Goal: Task Accomplishment & Management: Use online tool/utility

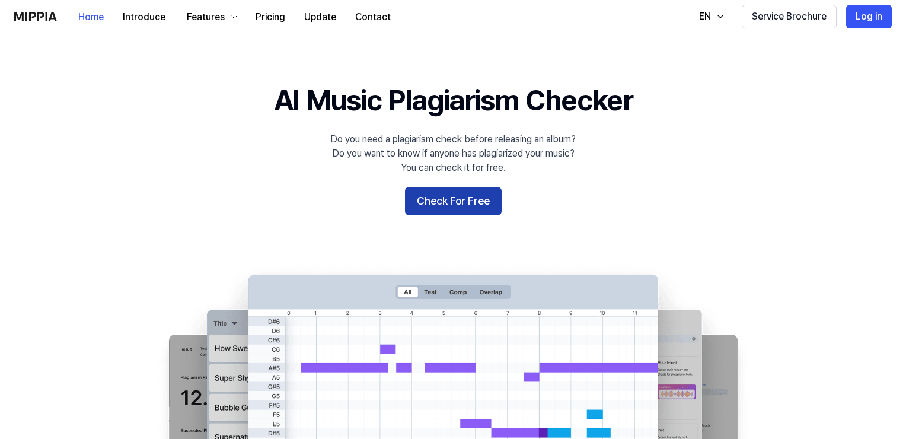
click at [446, 209] on button "Check For Free" at bounding box center [453, 201] width 97 height 28
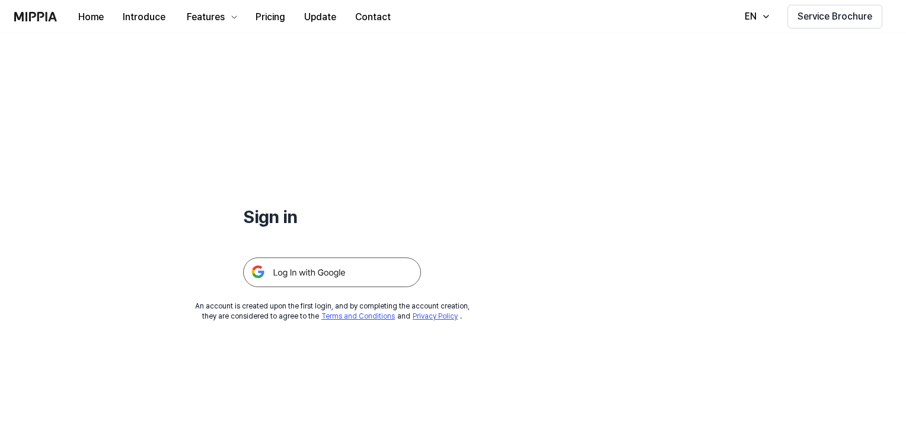
click at [328, 267] on img at bounding box center [332, 272] width 178 height 30
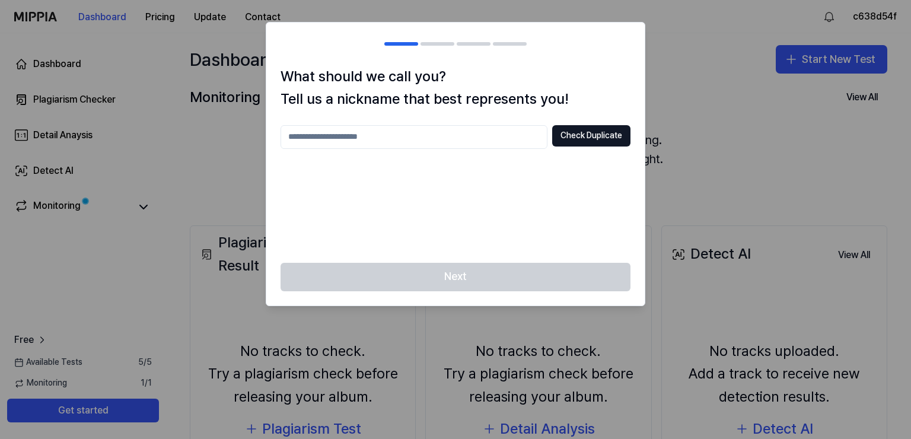
click at [436, 39] on h2 at bounding box center [455, 44] width 378 height 43
click at [400, 135] on input "text" at bounding box center [413, 137] width 267 height 24
type input "*"
type input "**********"
click at [592, 135] on button "Check Duplicate" at bounding box center [591, 135] width 78 height 21
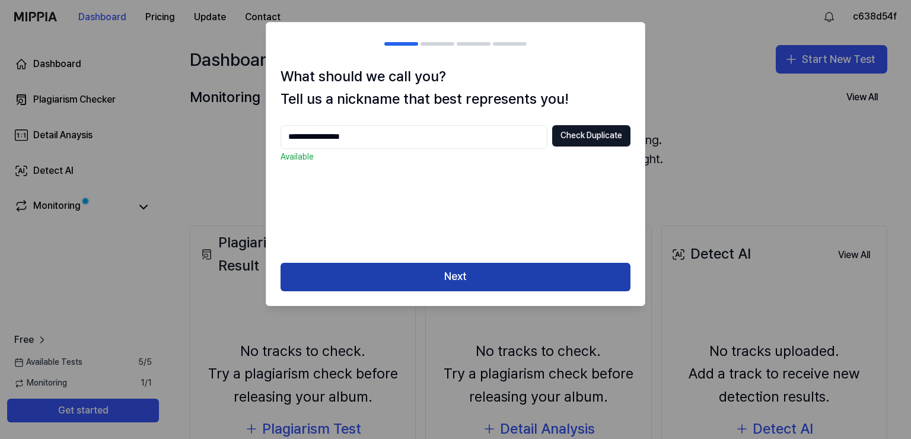
drag, startPoint x: 443, startPoint y: 274, endPoint x: 438, endPoint y: 270, distance: 6.8
click at [441, 273] on button "Next" at bounding box center [455, 277] width 350 height 28
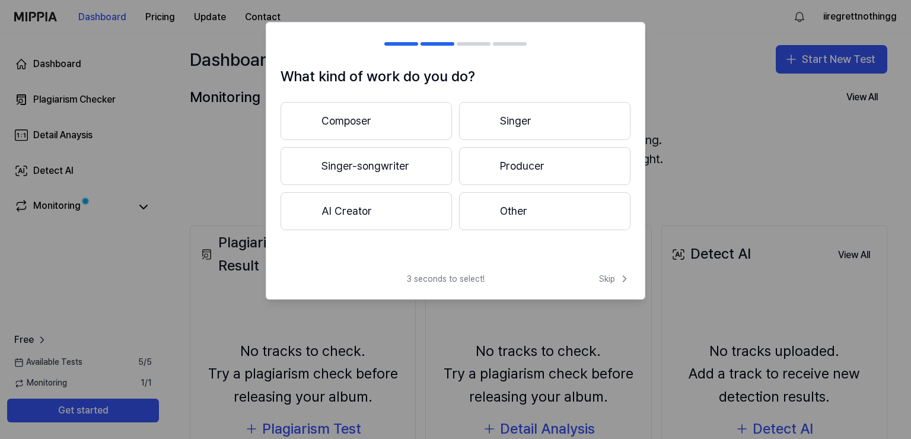
click at [408, 121] on button "Composer" at bounding box center [365, 121] width 171 height 38
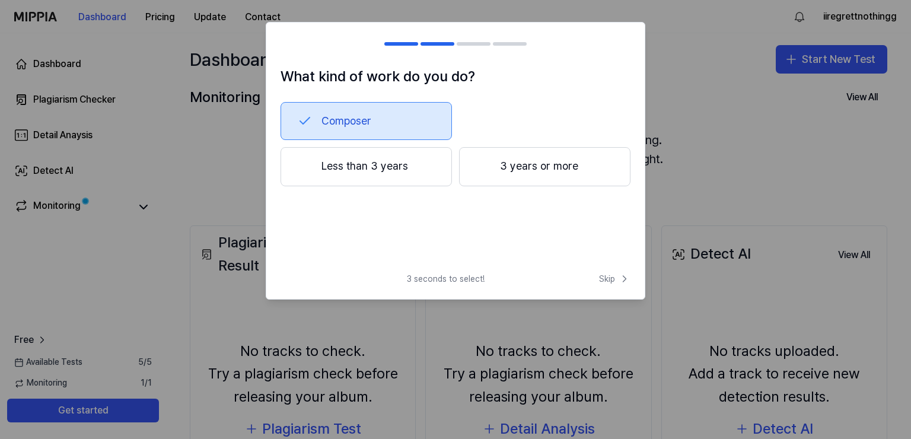
click at [528, 178] on button "3 years or more" at bounding box center [544, 166] width 171 height 39
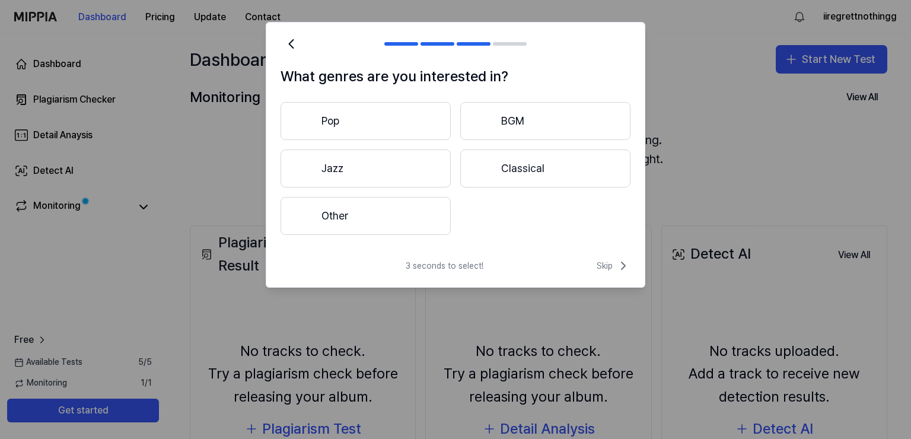
click at [392, 218] on button "Other" at bounding box center [365, 216] width 170 height 38
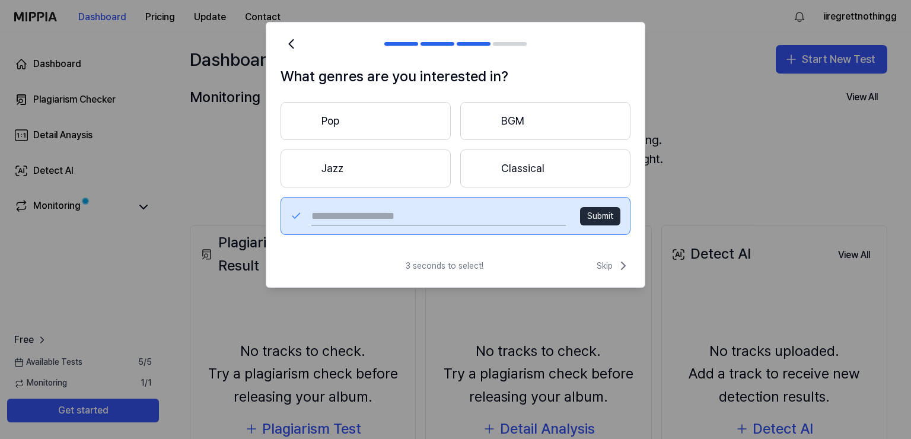
click at [332, 121] on button "Pop" at bounding box center [365, 121] width 170 height 38
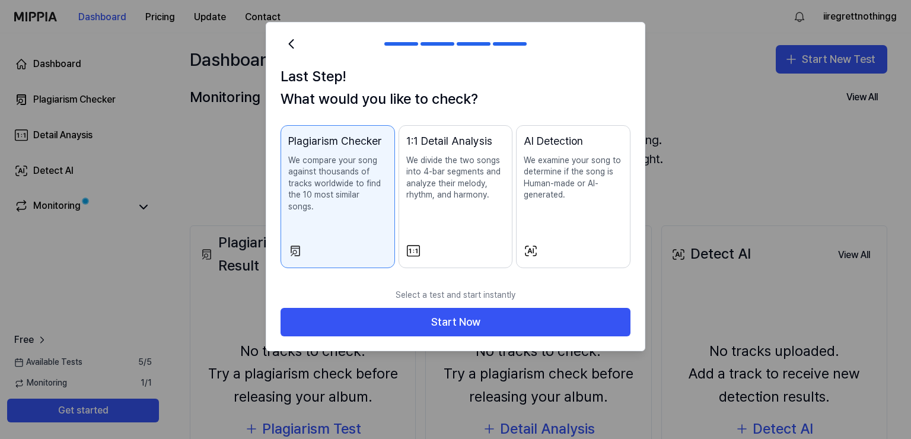
click at [551, 221] on div "AI Detection We examine your song to determine if the song is Human-made or AI-…" at bounding box center [572, 179] width 99 height 92
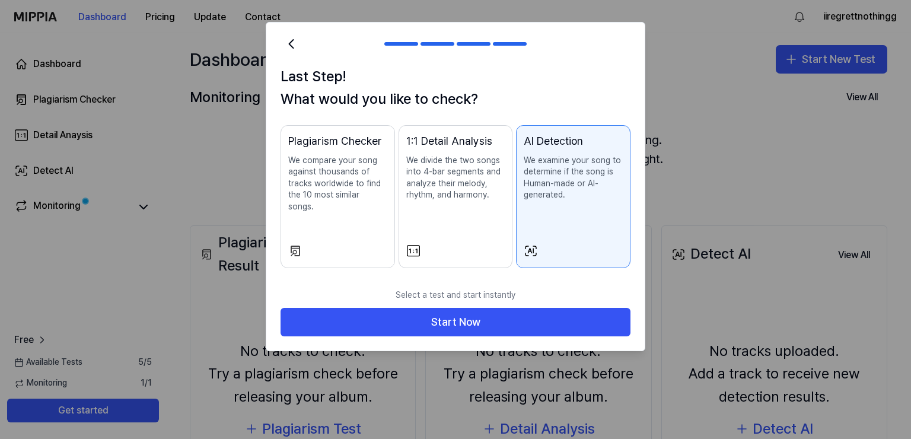
click at [360, 221] on div "Plagiarism Checker We compare your song against thousands of tracks worldwide t…" at bounding box center [337, 185] width 99 height 104
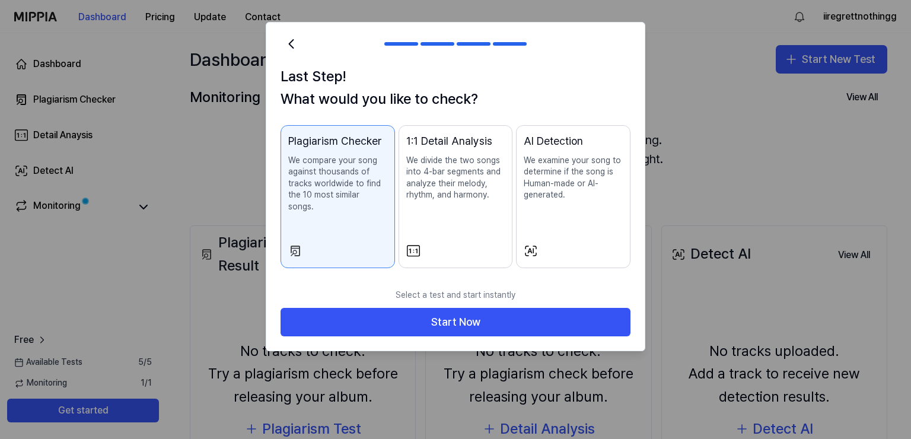
click at [532, 222] on div "AI Detection We examine your song to determine if the song is Human-made or AI-…" at bounding box center [572, 179] width 99 height 92
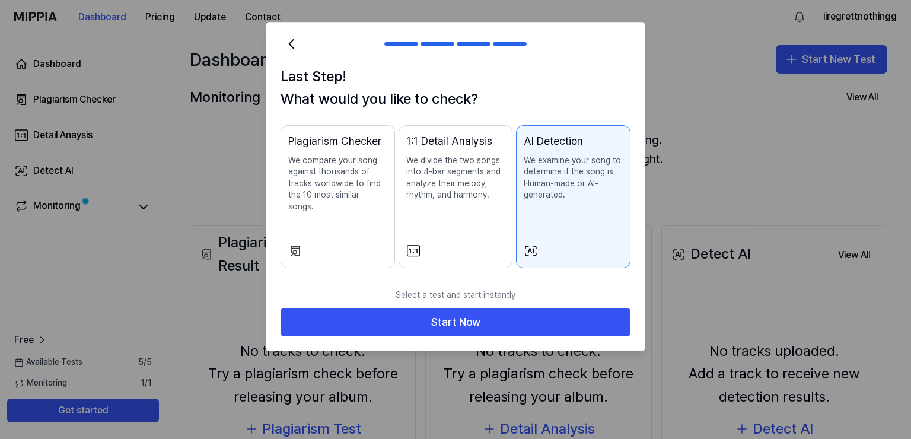
click at [330, 225] on button "Plagiarism Checker We compare your song against thousands of tracks worldwide t…" at bounding box center [337, 196] width 114 height 143
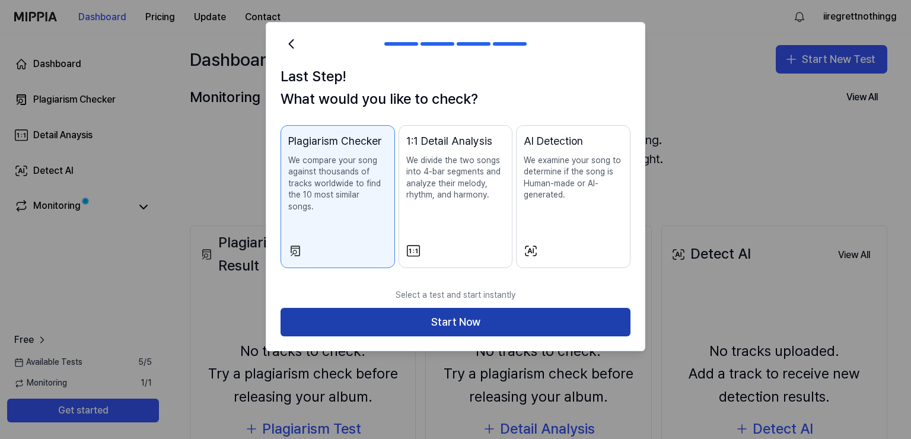
click at [441, 308] on button "Start Now" at bounding box center [455, 322] width 350 height 28
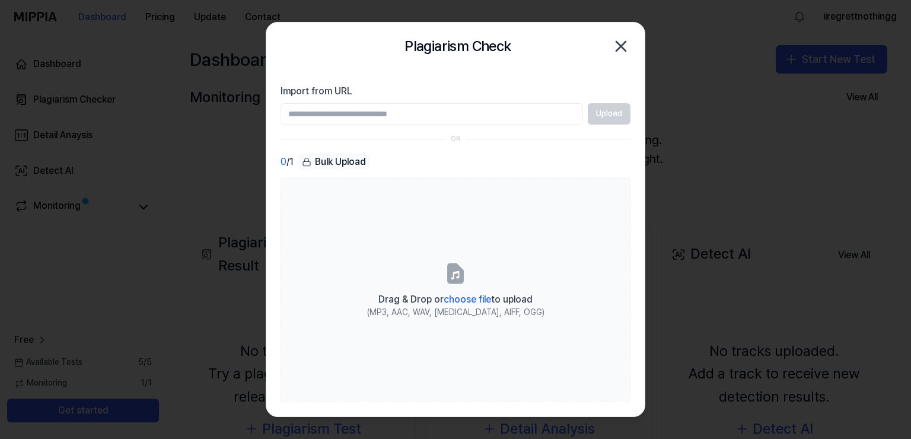
click at [634, 45] on div "Plagiarism Check Close" at bounding box center [455, 46] width 378 height 47
click at [621, 45] on icon "button" at bounding box center [620, 45] width 9 height 9
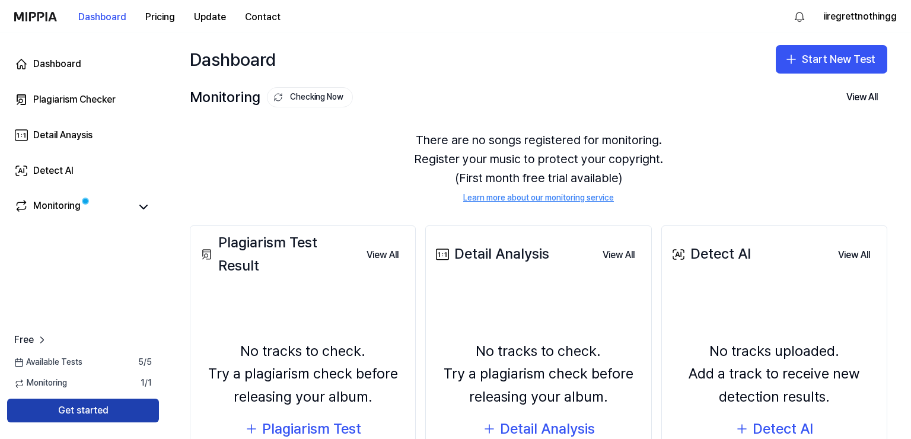
click at [95, 417] on button "Get started" at bounding box center [83, 410] width 152 height 24
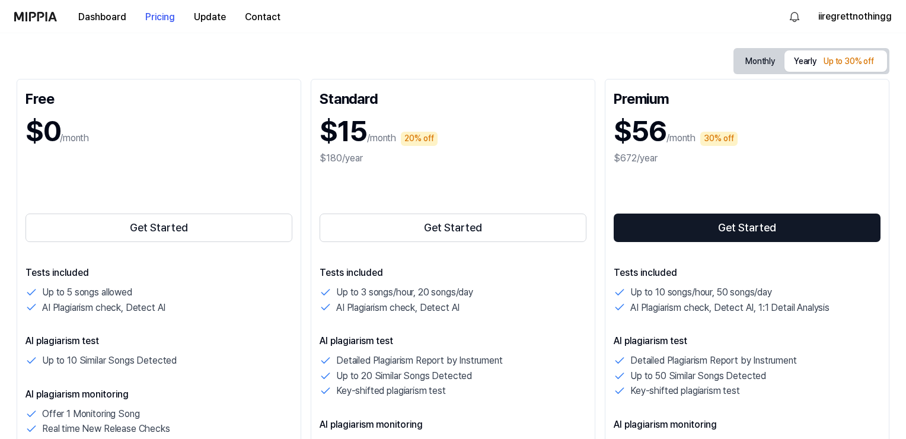
scroll to position [178, 0]
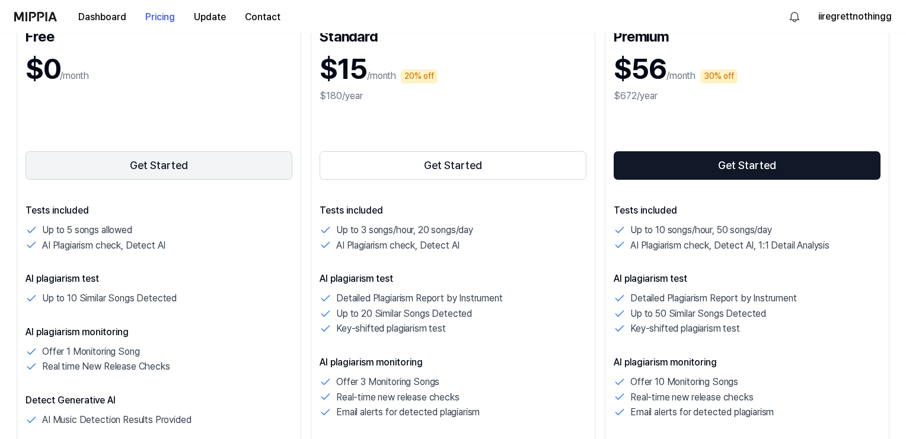
click at [183, 173] on button "Get Started" at bounding box center [158, 165] width 267 height 28
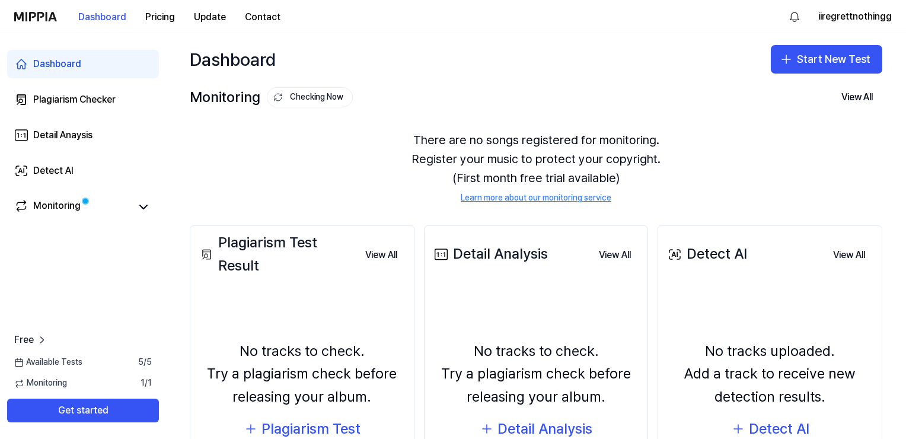
scroll to position [0, 0]
click at [66, 199] on div "Monitoring" at bounding box center [56, 207] width 47 height 17
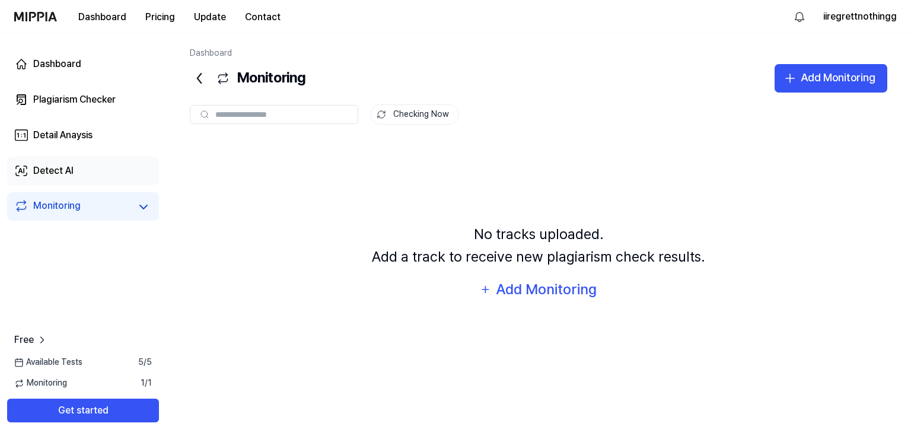
click at [72, 170] on div "Detect AI" at bounding box center [53, 171] width 40 height 14
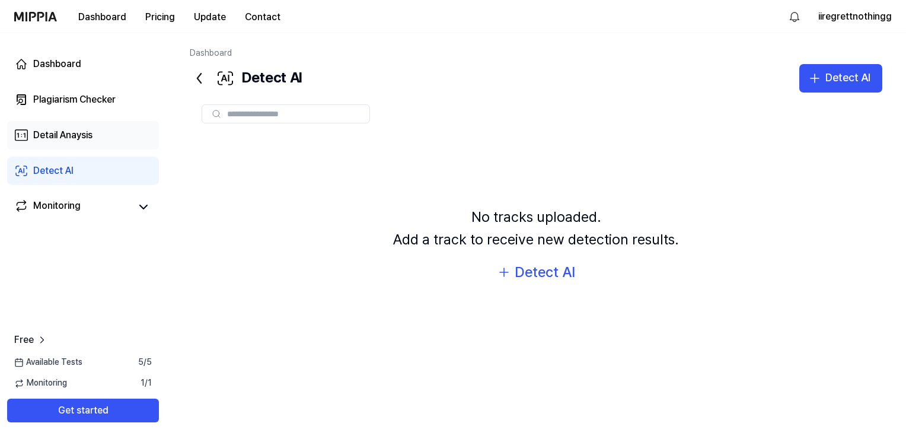
click at [78, 136] on div "Detail Anaysis" at bounding box center [62, 135] width 59 height 14
click at [87, 104] on div "Plagiarism Checker" at bounding box center [74, 99] width 82 height 14
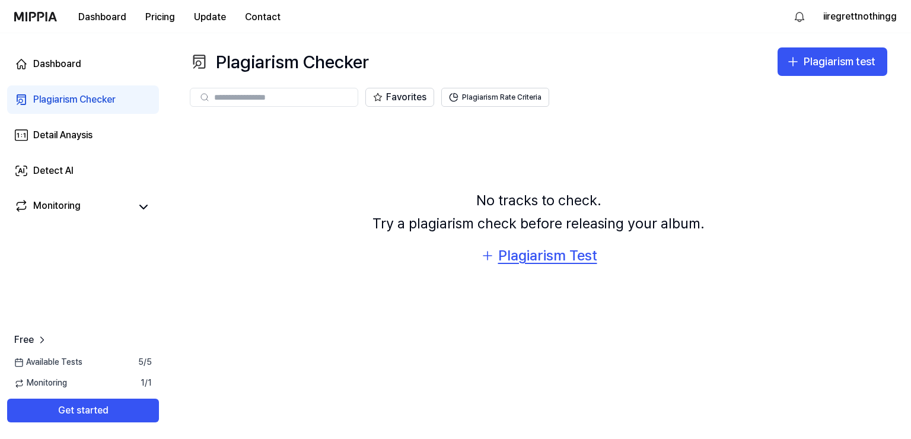
click at [505, 256] on div "Plagiarism Test" at bounding box center [547, 255] width 99 height 23
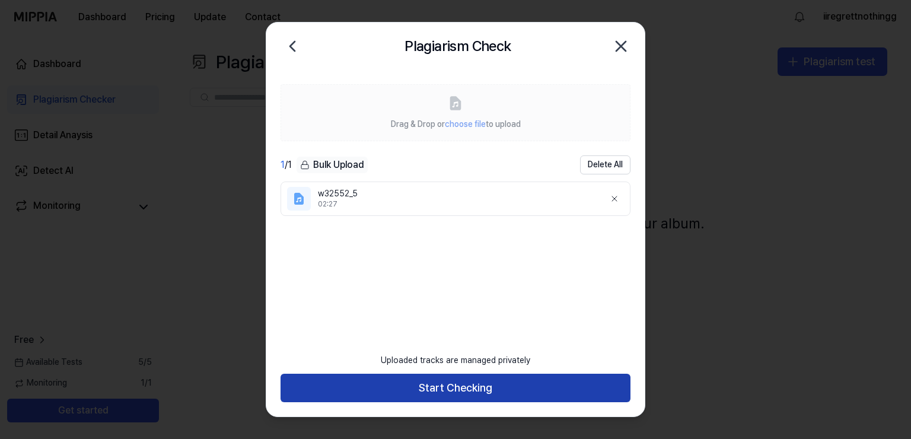
click at [468, 384] on button "Start Checking" at bounding box center [455, 387] width 350 height 28
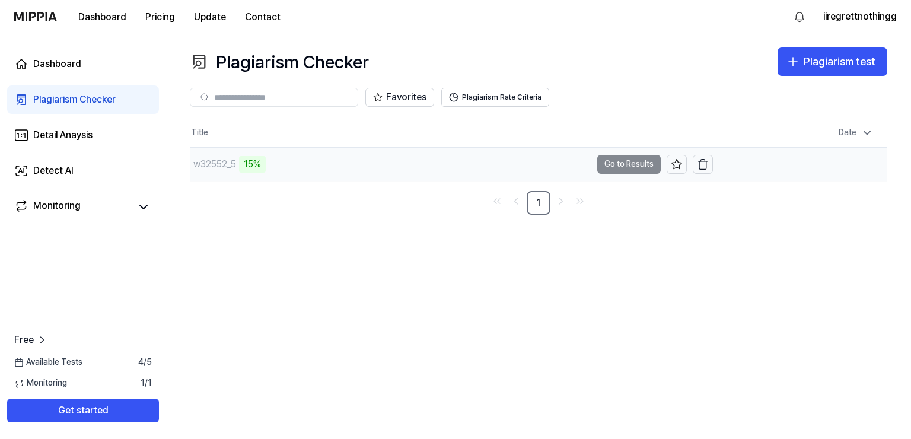
click at [294, 165] on div "w32552_5 15%" at bounding box center [390, 164] width 401 height 33
click at [638, 164] on td "w32552_5 15% Go to Results" at bounding box center [451, 164] width 523 height 33
click at [627, 163] on button "Go to Results" at bounding box center [628, 164] width 63 height 19
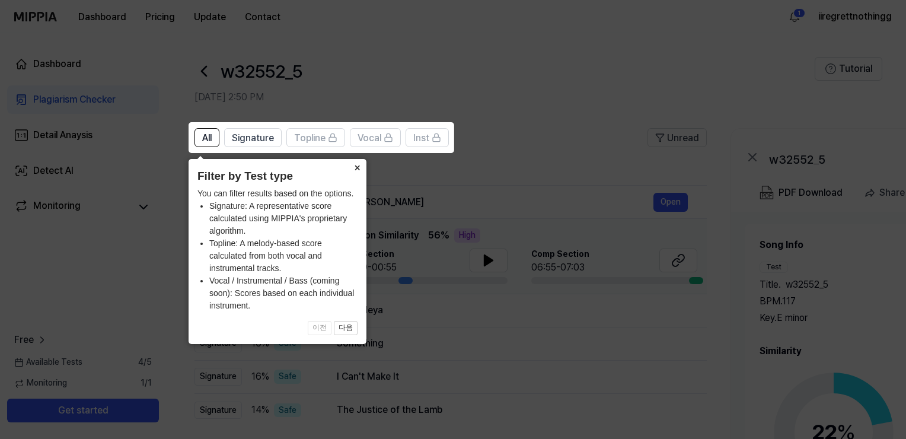
click at [360, 167] on button "×" at bounding box center [356, 167] width 19 height 17
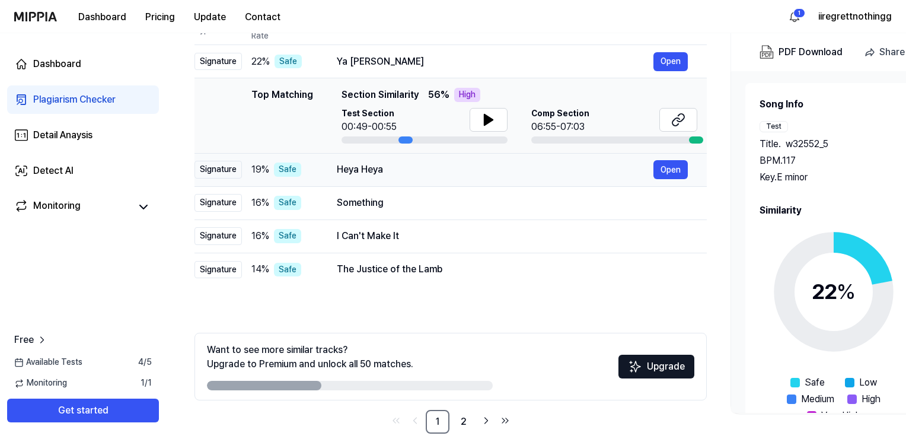
scroll to position [100, 0]
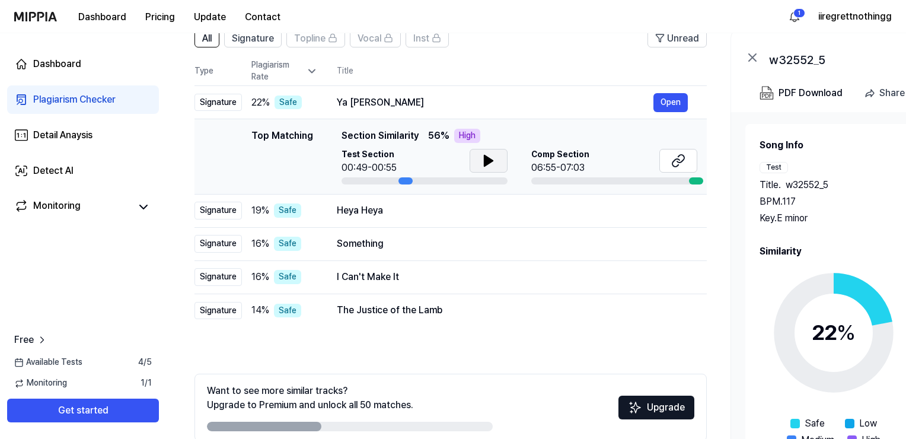
click at [496, 161] on button at bounding box center [489, 161] width 38 height 24
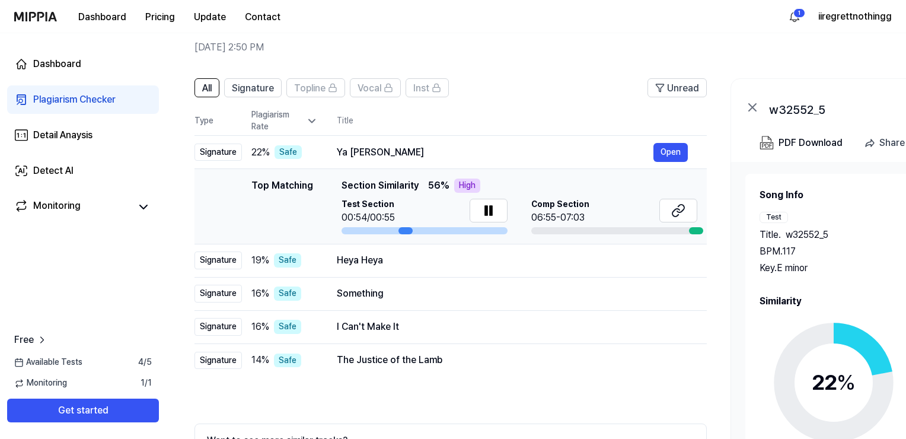
scroll to position [40, 0]
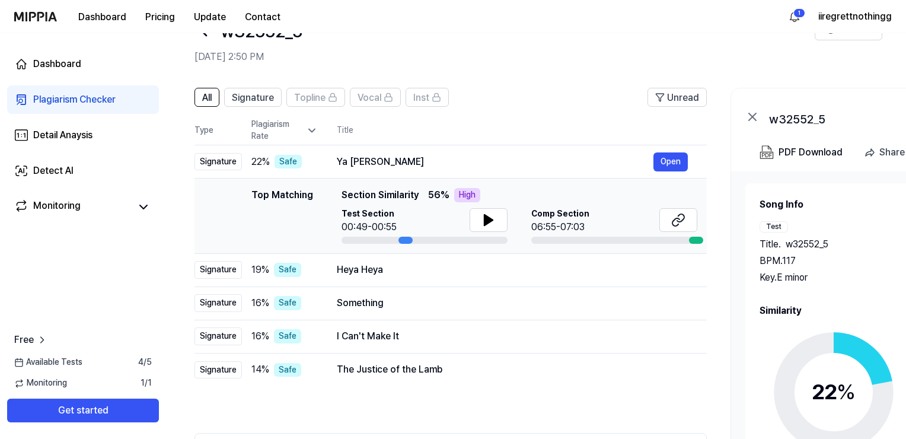
click at [621, 246] on td "Top Matching Top Matching Section Similarity 56 % High Test Section 00:49-00:55…" at bounding box center [450, 215] width 512 height 75
click at [653, 237] on div at bounding box center [614, 240] width 166 height 7
click at [684, 213] on icon at bounding box center [678, 220] width 14 height 14
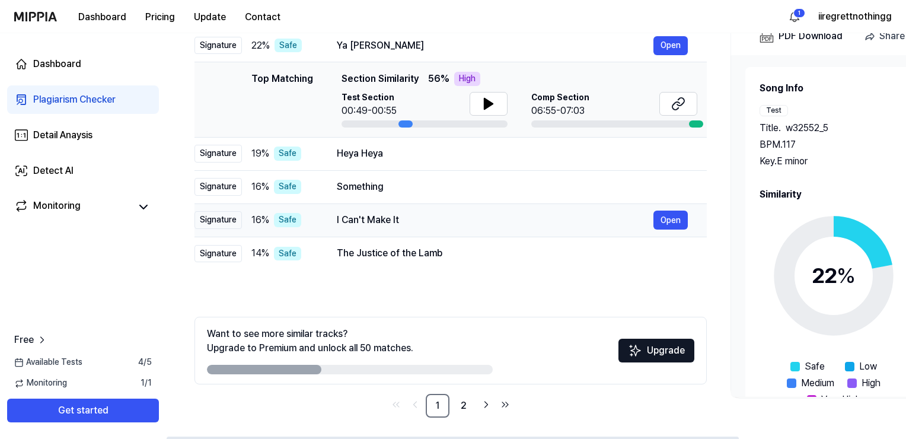
scroll to position [159, 0]
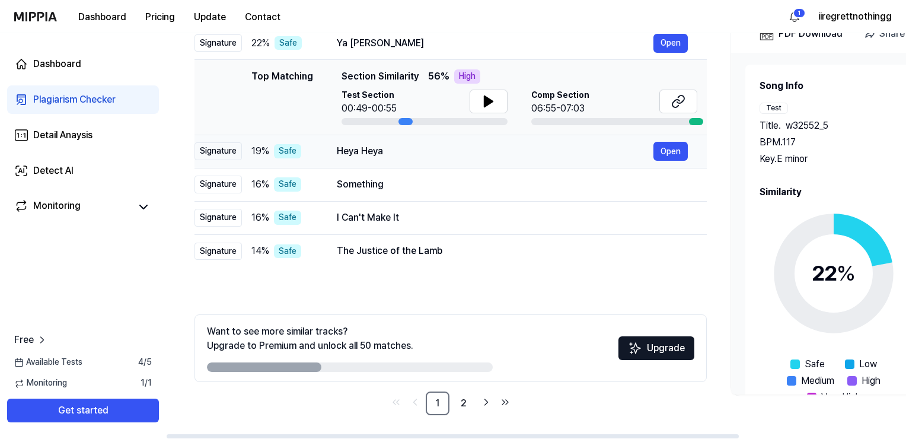
click at [309, 152] on div "19 % Safe" at bounding box center [284, 151] width 66 height 14
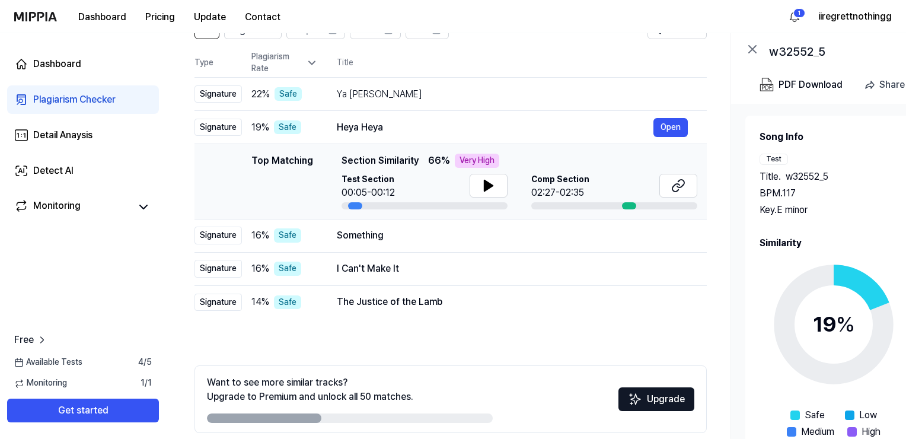
scroll to position [100, 0]
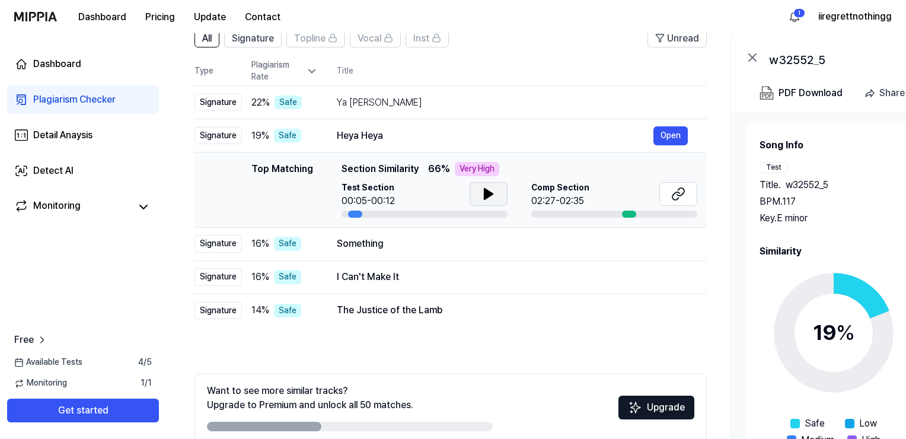
click at [486, 188] on icon at bounding box center [488, 194] width 14 height 14
click at [398, 101] on div "Ya Muhammad Humko Bulana Hoga" at bounding box center [495, 102] width 317 height 14
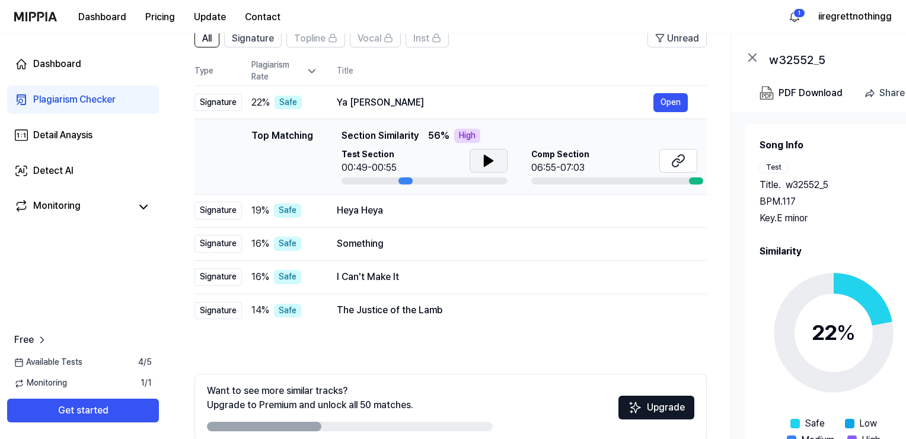
click at [486, 165] on icon at bounding box center [488, 161] width 14 height 14
click at [411, 314] on div "The Justice of the Lamb" at bounding box center [495, 310] width 317 height 14
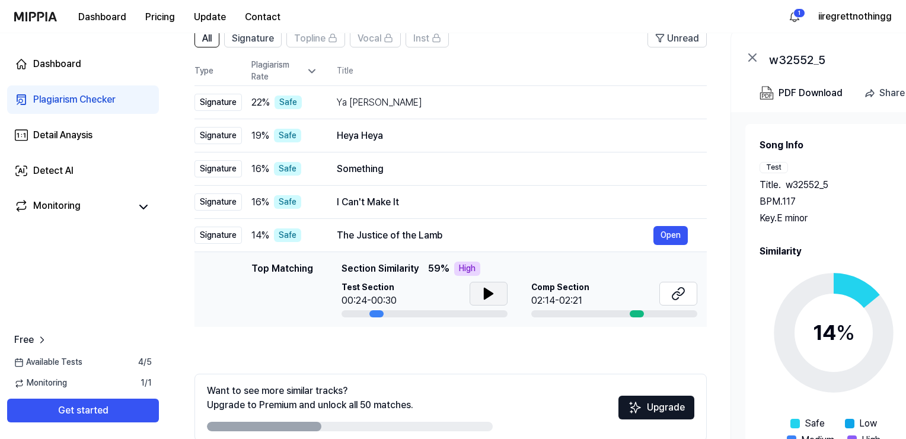
click at [485, 292] on icon at bounding box center [488, 293] width 8 height 11
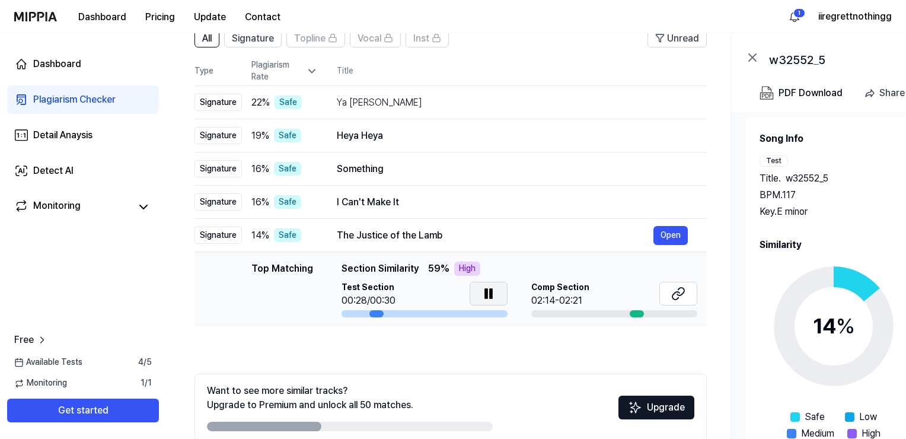
scroll to position [0, 0]
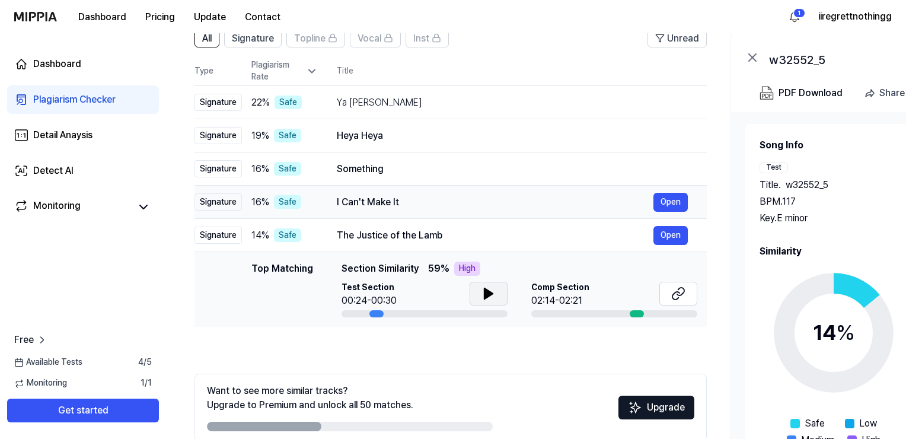
click at [300, 206] on div "Safe" at bounding box center [287, 202] width 27 height 14
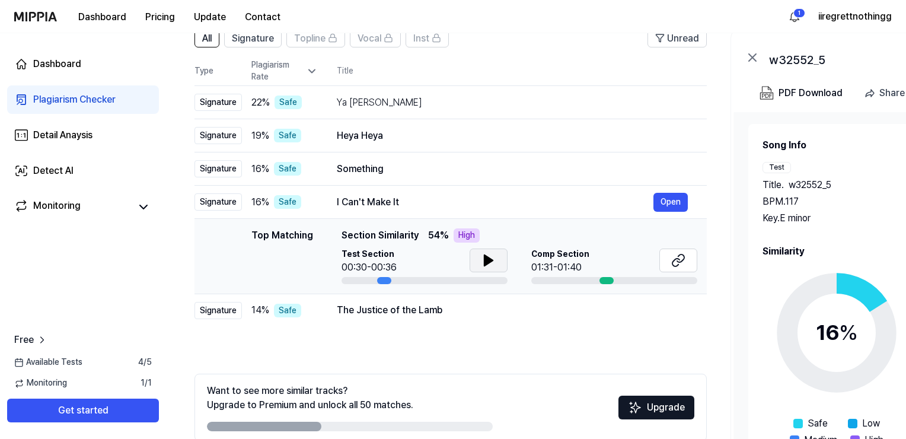
click at [474, 254] on button at bounding box center [489, 260] width 38 height 24
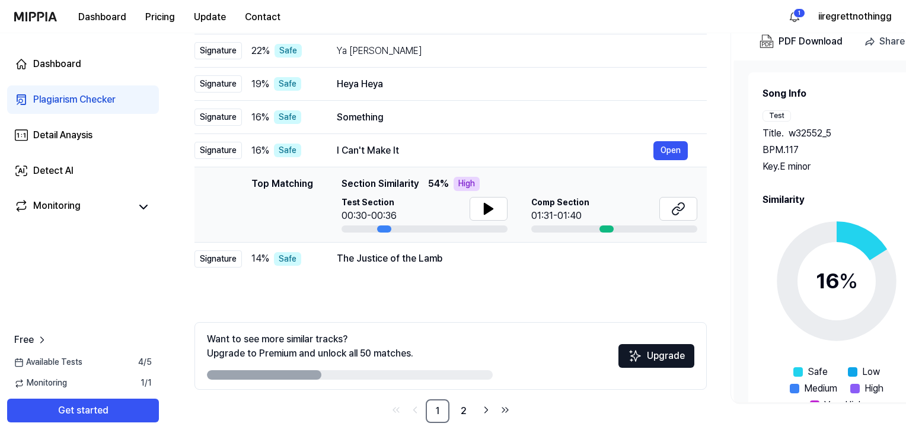
scroll to position [159, 0]
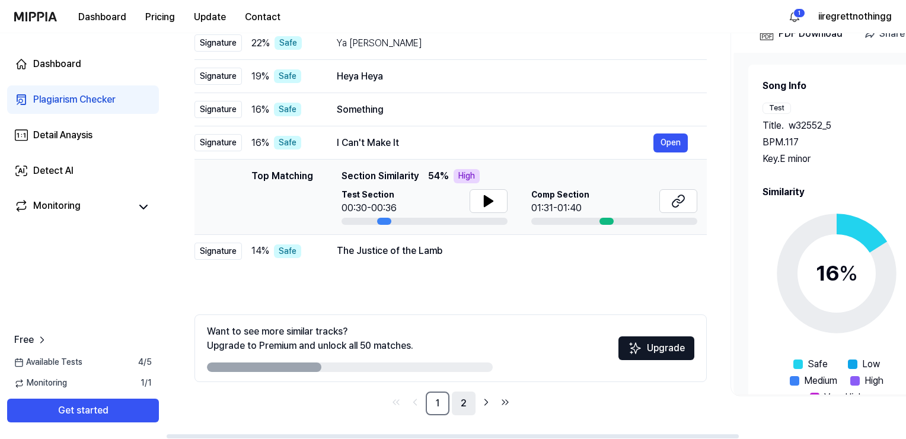
click at [463, 404] on link "2" at bounding box center [464, 403] width 24 height 24
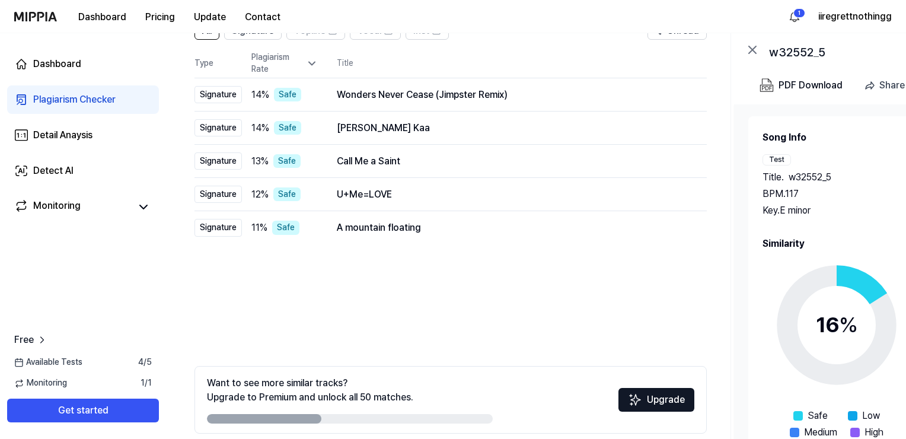
scroll to position [100, 0]
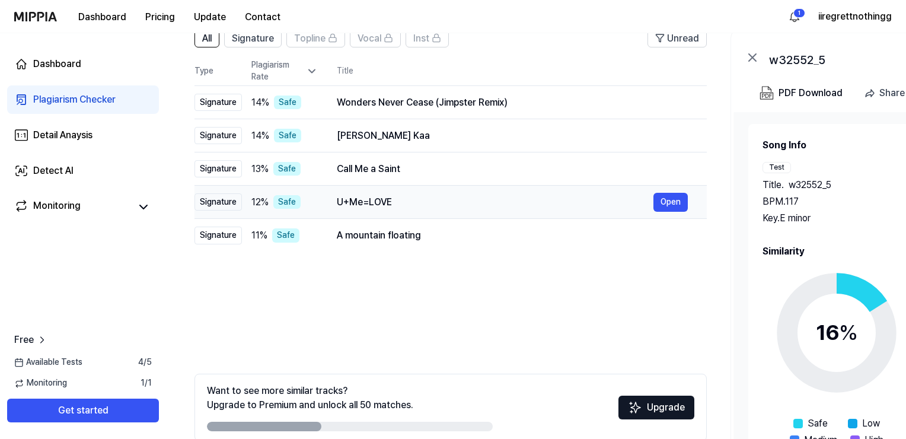
click at [455, 204] on div "U+Me=LOVE" at bounding box center [495, 202] width 317 height 14
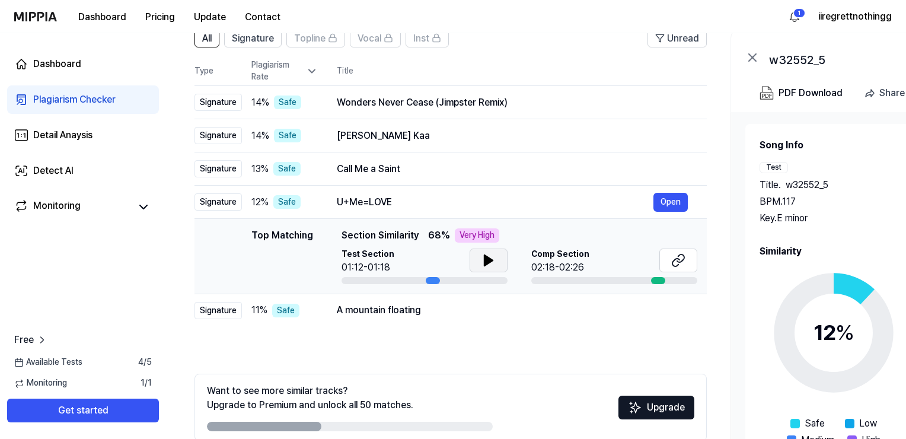
click at [490, 258] on icon at bounding box center [488, 260] width 8 height 11
click at [432, 310] on div "A mountain floating" at bounding box center [495, 310] width 317 height 14
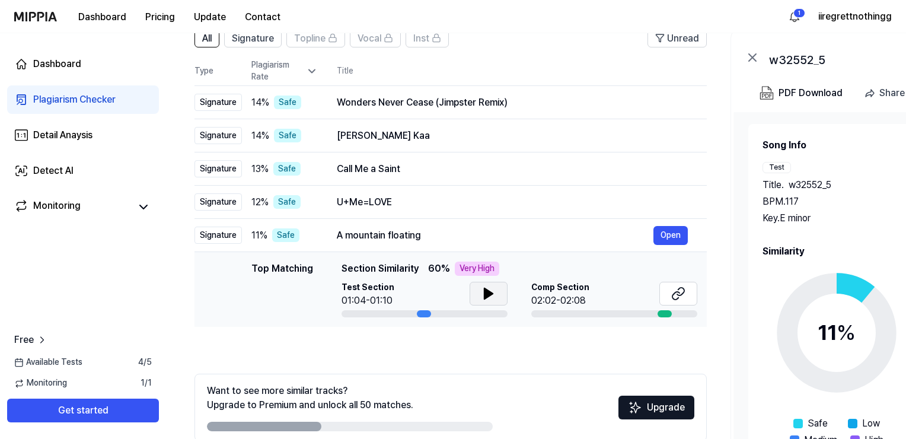
click at [479, 296] on button at bounding box center [489, 294] width 38 height 24
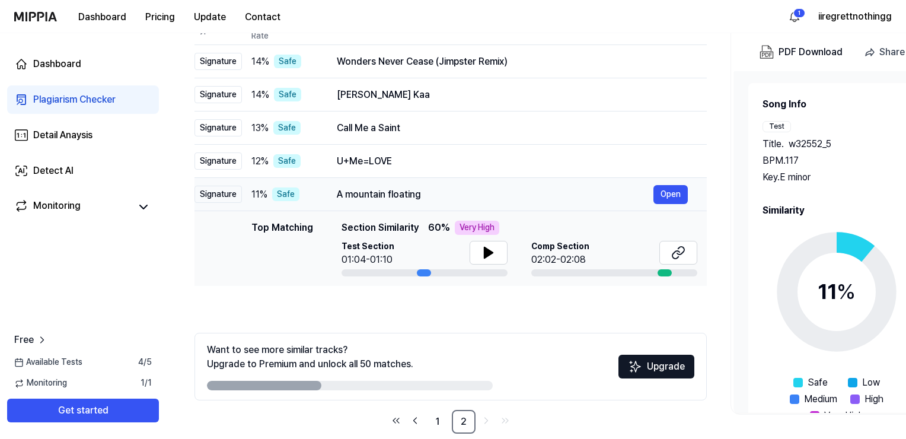
scroll to position [159, 0]
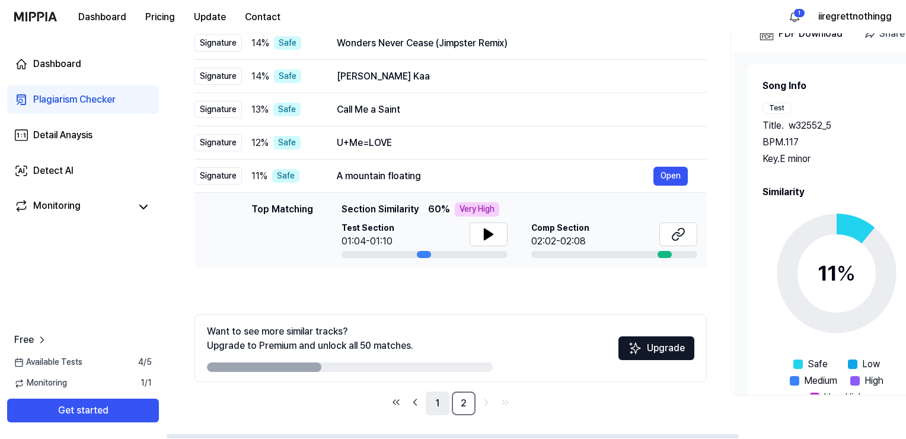
click at [439, 408] on link "1" at bounding box center [438, 403] width 24 height 24
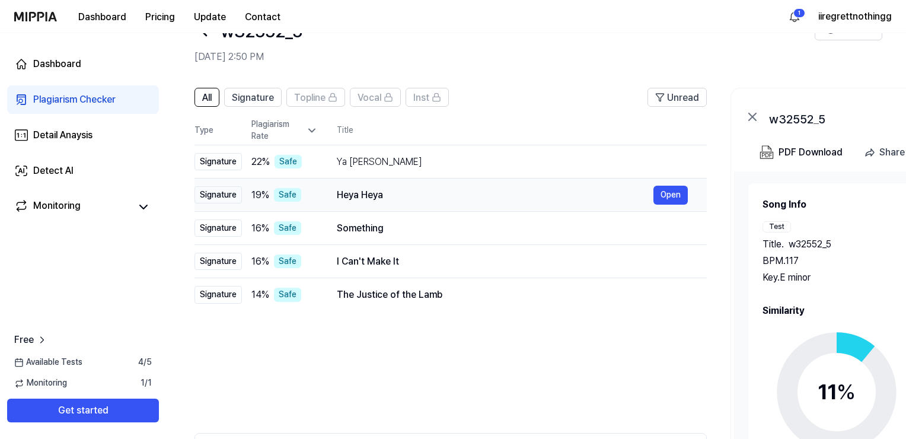
scroll to position [40, 0]
